Goal: Task Accomplishment & Management: Complete application form

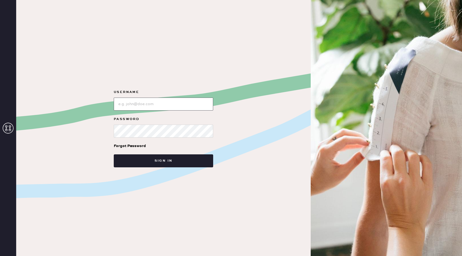
click at [132, 106] on input "loginName" at bounding box center [163, 104] width 99 height 13
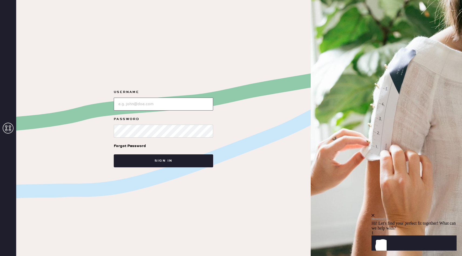
type input "[EMAIL_ADDRESS][DOMAIN_NAME]"
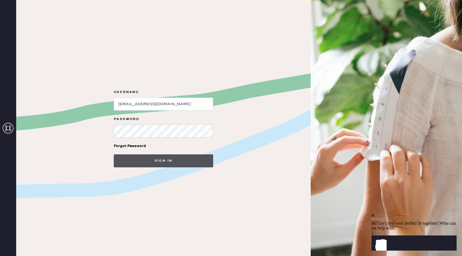
click at [134, 161] on button "Sign in" at bounding box center [163, 160] width 99 height 13
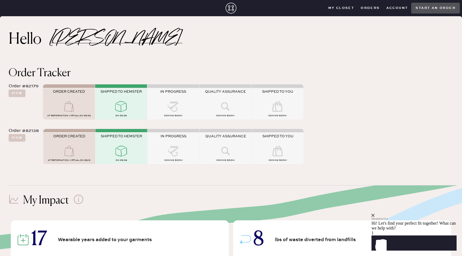
click at [382, 243] on icon "Show" at bounding box center [379, 243] width 6 height 6
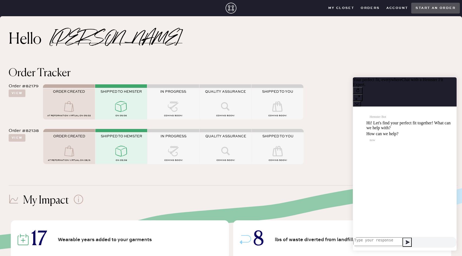
scroll to position [0, 0]
click at [432, 10] on button "Start an order" at bounding box center [435, 8] width 49 height 11
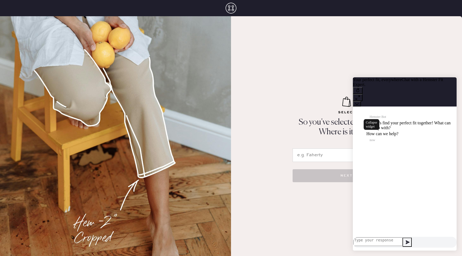
click at [453, 101] on div at bounding box center [405, 103] width 104 height 5
click at [359, 102] on icon at bounding box center [357, 104] width 4 height 4
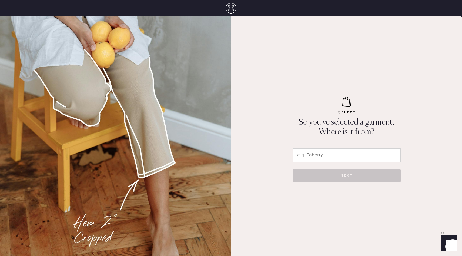
click at [234, 8] on icon at bounding box center [231, 8] width 11 height 11
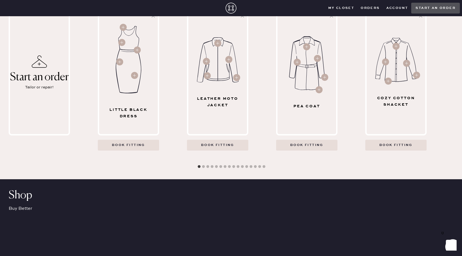
scroll to position [276, 0]
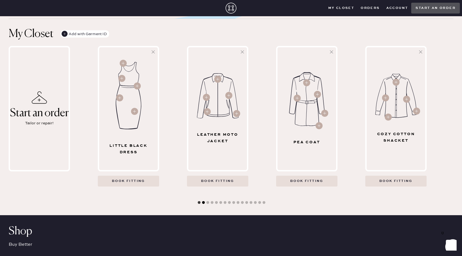
click at [204, 202] on button "2" at bounding box center [203, 202] width 5 height 5
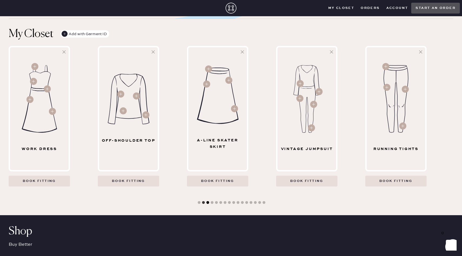
click at [207, 203] on button "3" at bounding box center [207, 202] width 5 height 5
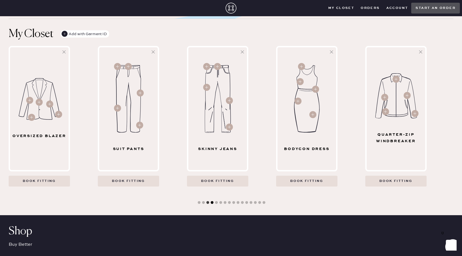
click at [213, 203] on button "4" at bounding box center [211, 202] width 5 height 5
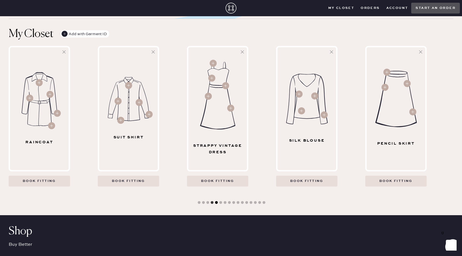
click at [215, 203] on button "5" at bounding box center [216, 202] width 5 height 5
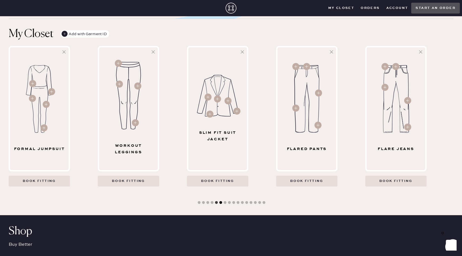
click at [222, 204] on button "6" at bounding box center [220, 202] width 5 height 5
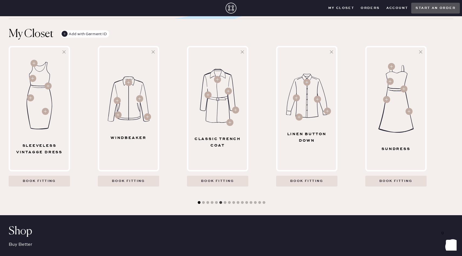
click at [200, 203] on button "1" at bounding box center [198, 202] width 5 height 5
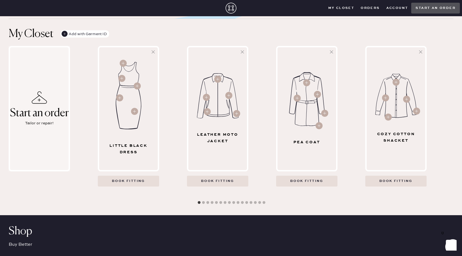
click at [41, 115] on div "Start an order" at bounding box center [39, 113] width 59 height 12
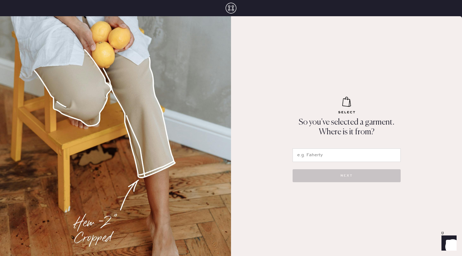
click at [346, 147] on div "So you’ve selected a garment. Where is it from? NEXT" at bounding box center [346, 136] width 231 height 240
click at [343, 155] on input "text" at bounding box center [347, 155] width 108 height 14
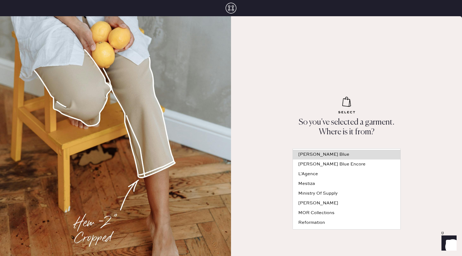
scroll to position [79, 0]
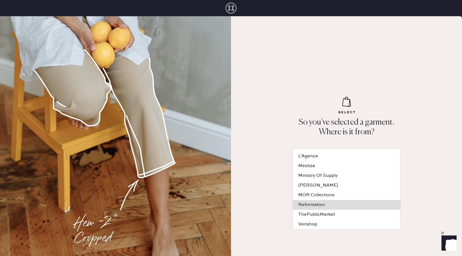
click at [336, 208] on li "Reformation" at bounding box center [347, 205] width 108 height 10
type input "Reformation"
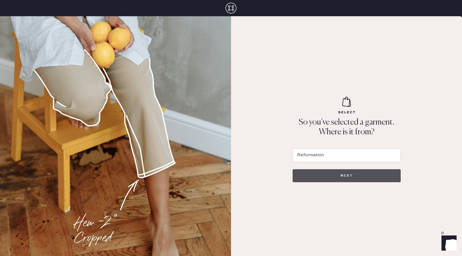
click at [363, 175] on button "NEXT" at bounding box center [347, 175] width 108 height 13
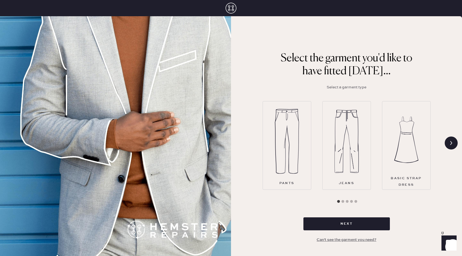
click at [281, 161] on img at bounding box center [287, 141] width 24 height 65
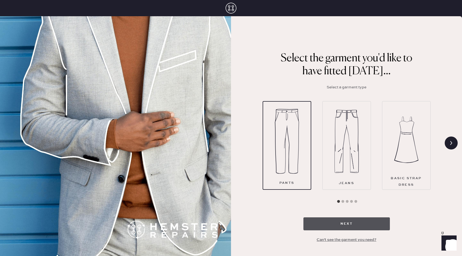
click at [340, 217] on button "Next" at bounding box center [346, 223] width 86 height 13
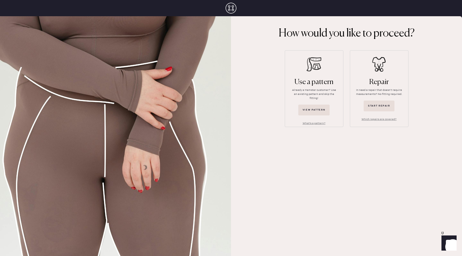
click at [449, 244] on icon "Show" at bounding box center [449, 243] width 6 height 6
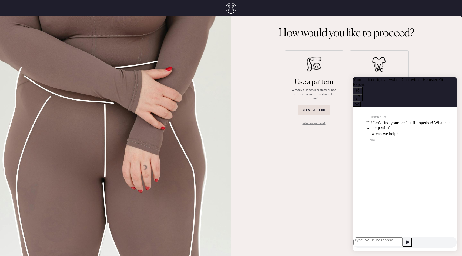
scroll to position [0, 0]
type textarea "How do I create a virtual appt?"
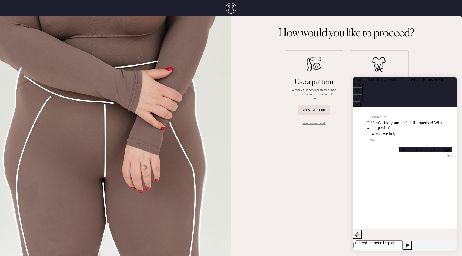
type textarea "I need a hemming appt"
click at [423, 87] on span "Chat with a Hemster Fit Expert." at bounding box center [398, 81] width 90 height 9
click at [421, 95] on div "Your perfect fit, everywhere Chat with a Hemster Fit Expert." at bounding box center [405, 91] width 104 height 29
click at [230, 9] on icon at bounding box center [231, 8] width 11 height 11
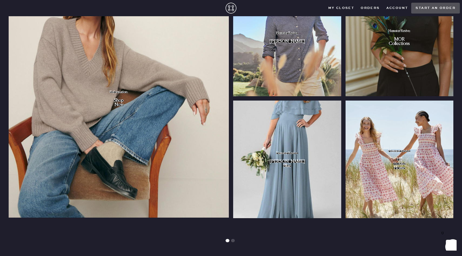
scroll to position [651, 0]
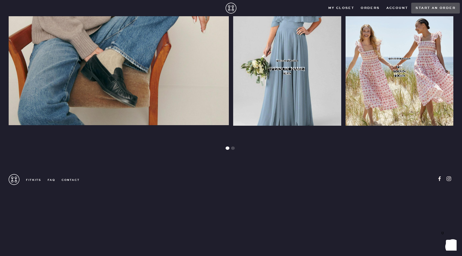
click at [35, 177] on div "FitKits FAQ contact" at bounding box center [44, 180] width 71 height 12
click at [34, 180] on link "FitKits" at bounding box center [30, 180] width 22 height 4
click at [450, 247] on icon "Launch Front Chat" at bounding box center [448, 242] width 15 height 15
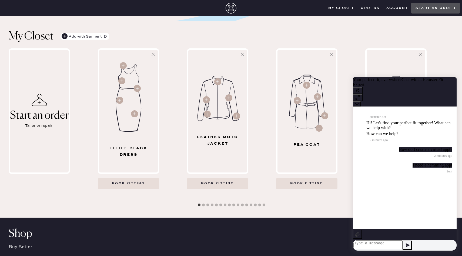
scroll to position [0, 0]
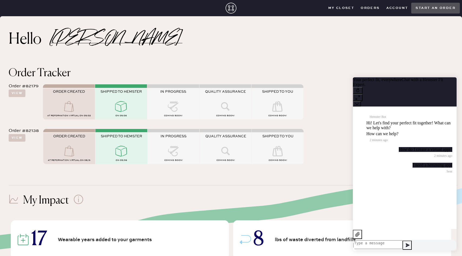
click at [385, 8] on button "Account" at bounding box center [397, 8] width 28 height 8
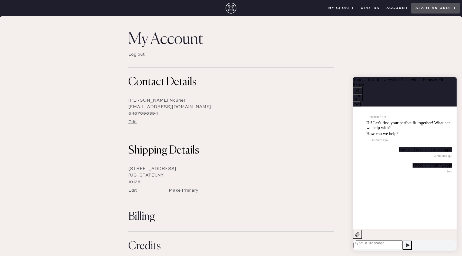
click at [344, 7] on closet "My Closet" at bounding box center [341, 8] width 33 height 8
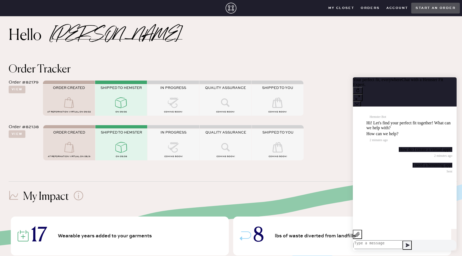
scroll to position [4, 0]
